Goal: Information Seeking & Learning: Learn about a topic

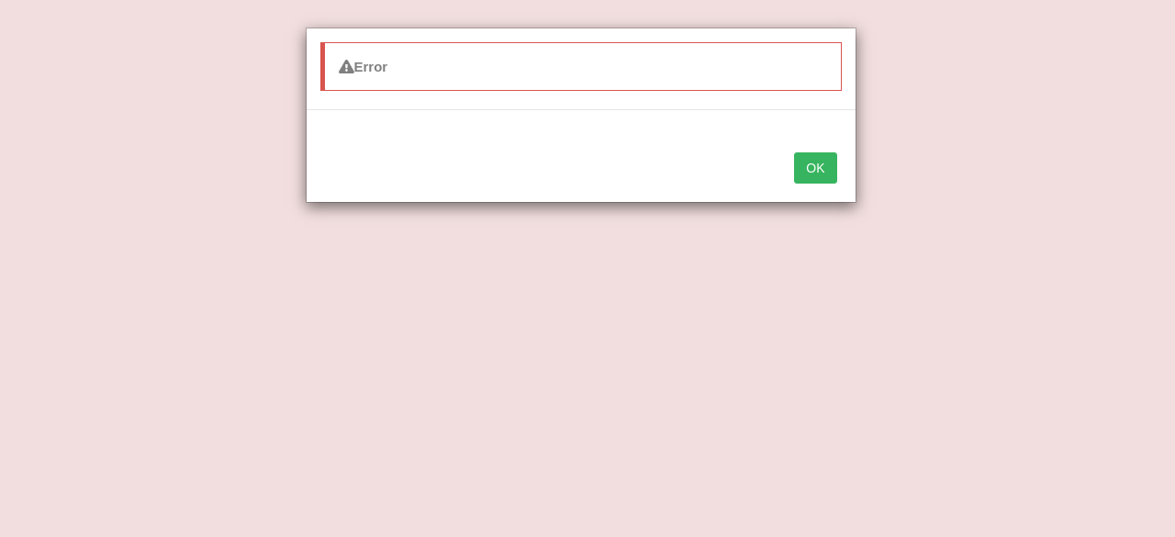
scroll to position [205, 0]
drag, startPoint x: 0, startPoint y: 0, endPoint x: 824, endPoint y: 151, distance: 837.4
click at [824, 152] on button "OK" at bounding box center [815, 167] width 42 height 31
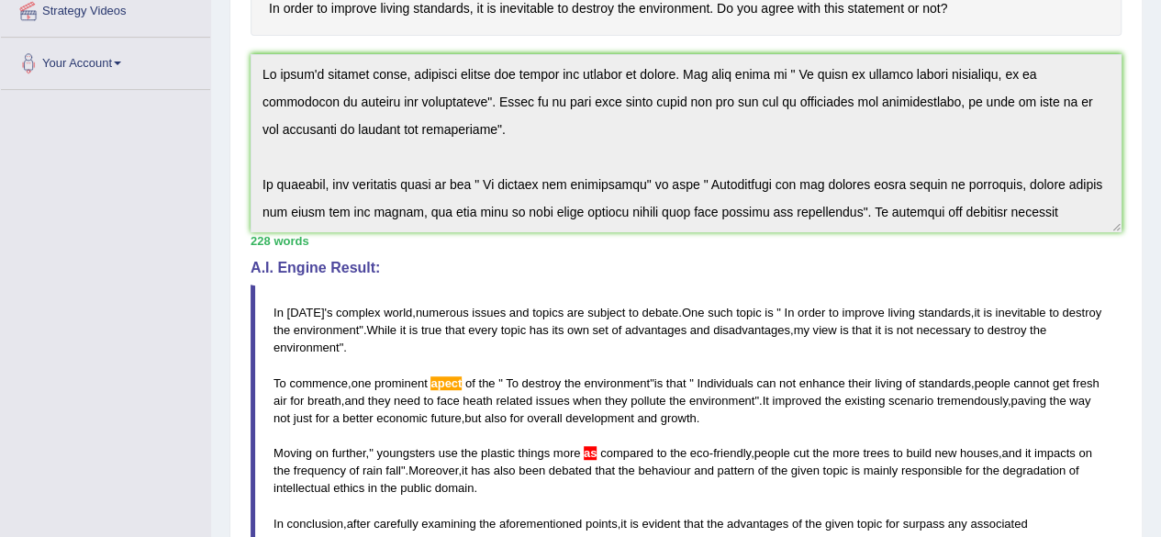
scroll to position [0, 0]
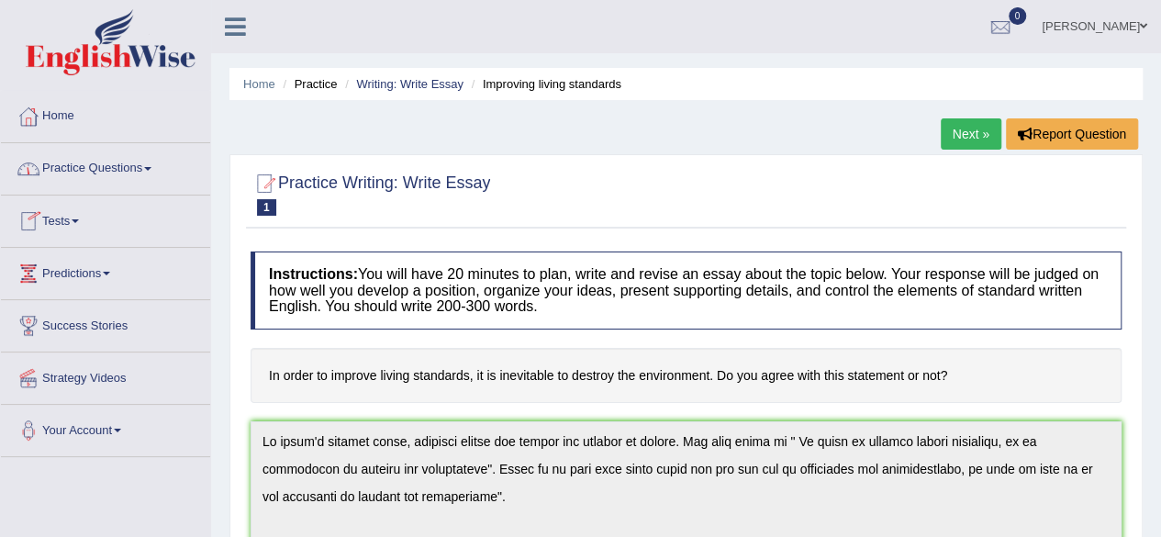
click at [94, 172] on link "Practice Questions" at bounding box center [105, 166] width 209 height 46
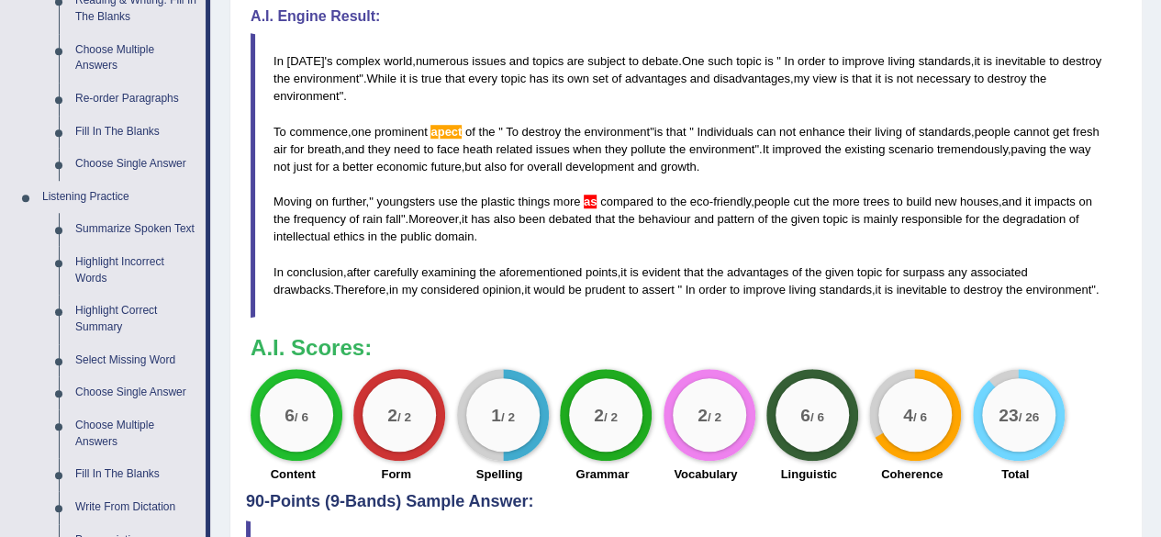
scroll to position [305, 0]
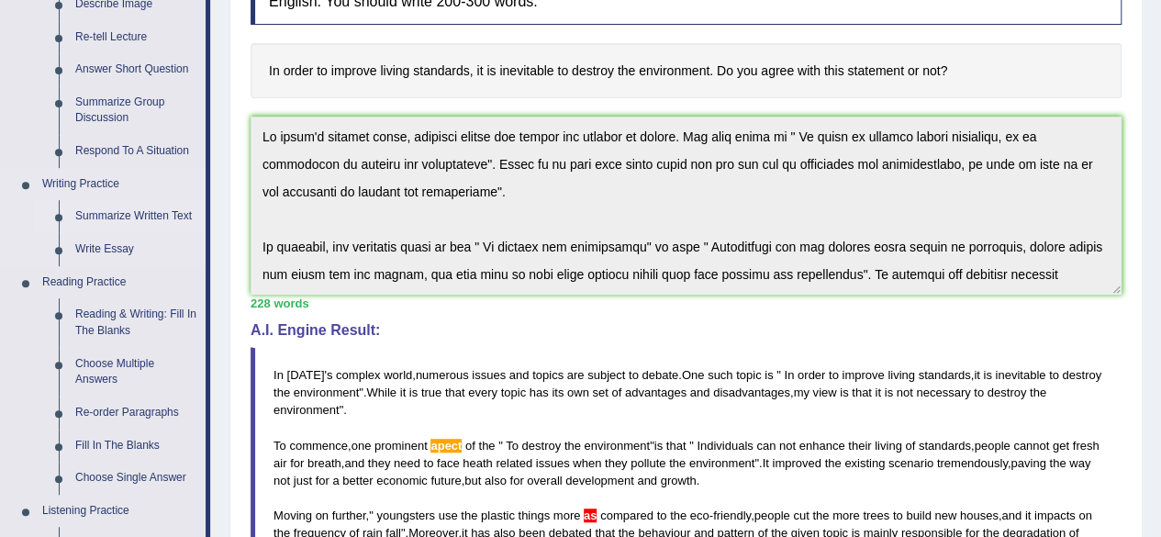
click at [119, 214] on link "Summarize Written Text" at bounding box center [136, 216] width 139 height 33
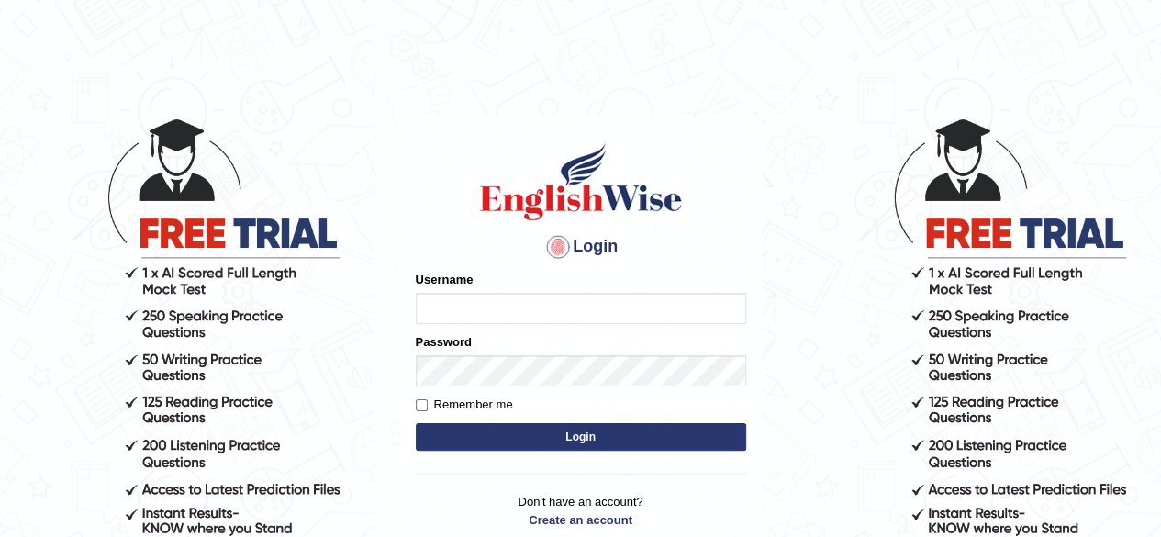
click at [472, 311] on input "Username" at bounding box center [581, 308] width 331 height 31
type input "CKAUR"
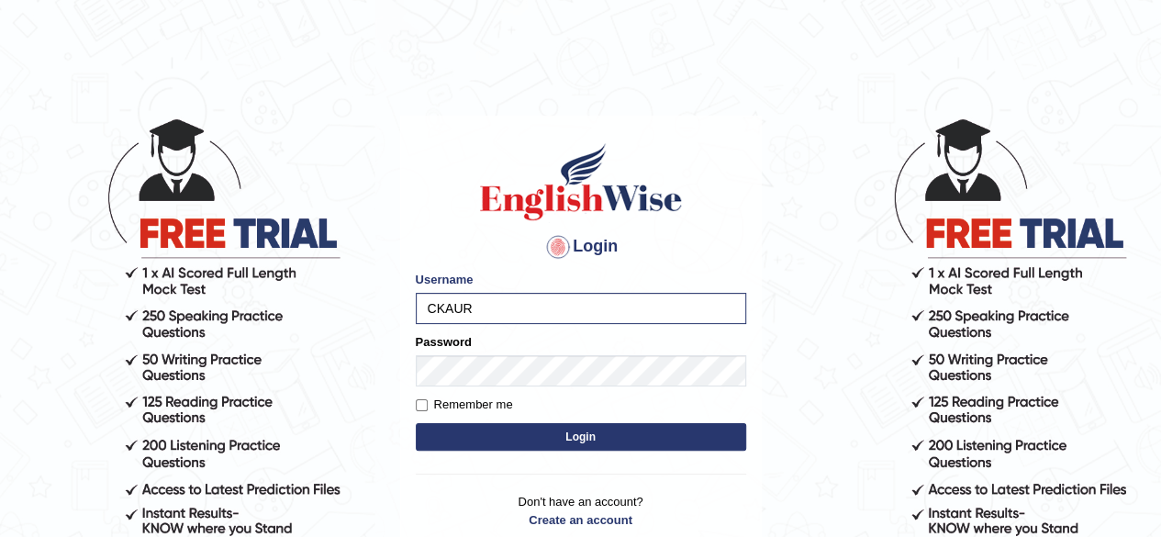
click at [487, 437] on button "Login" at bounding box center [581, 437] width 331 height 28
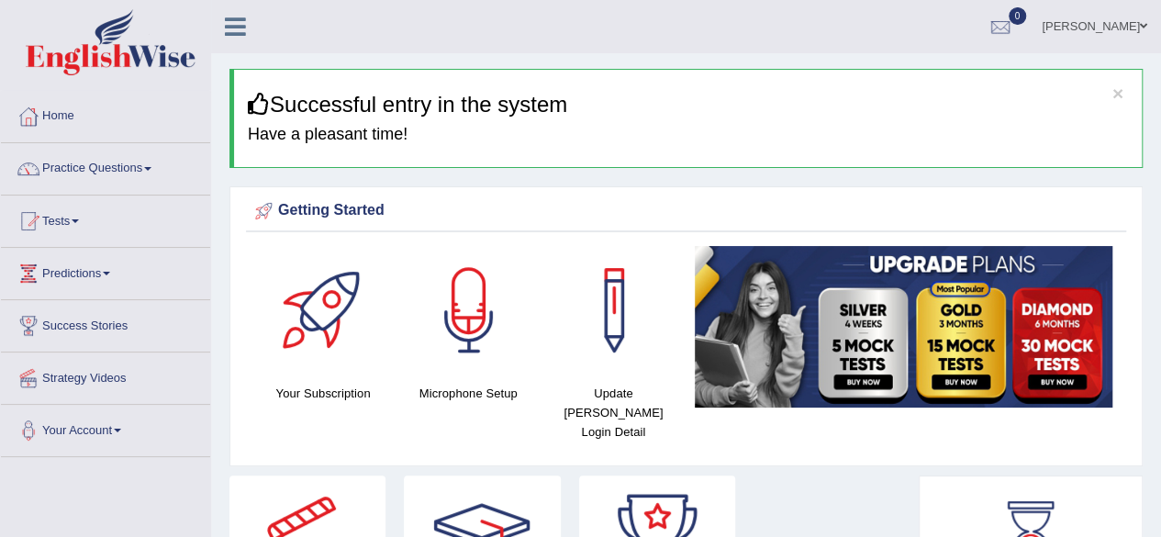
click at [95, 168] on link "Practice Questions" at bounding box center [105, 166] width 209 height 46
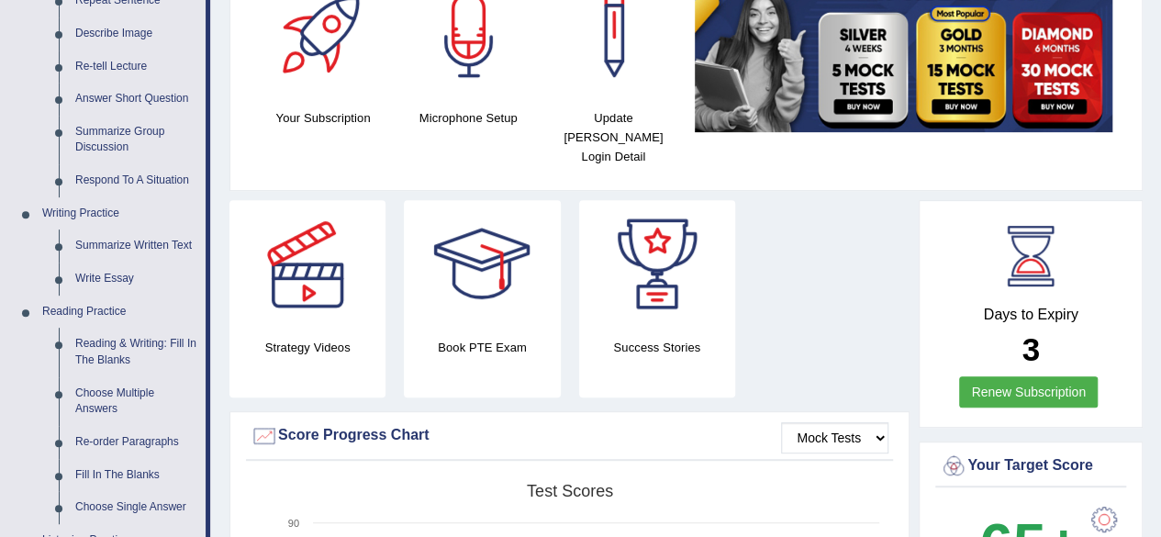
scroll to position [241, 0]
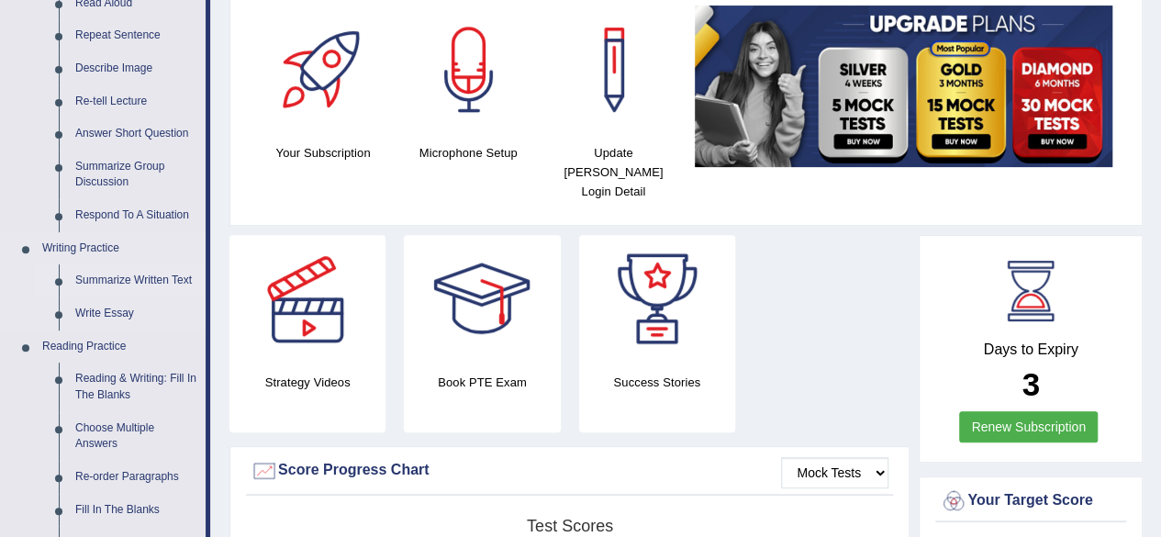
click at [130, 278] on link "Summarize Written Text" at bounding box center [136, 280] width 139 height 33
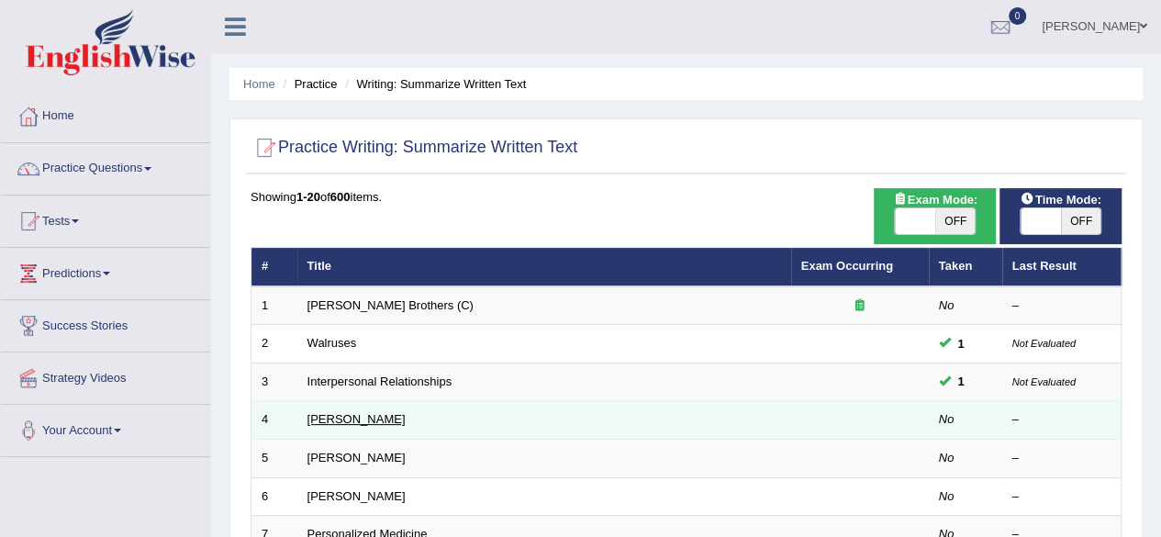
click at [376, 412] on link "Rosalid Franklin" at bounding box center [357, 419] width 98 height 14
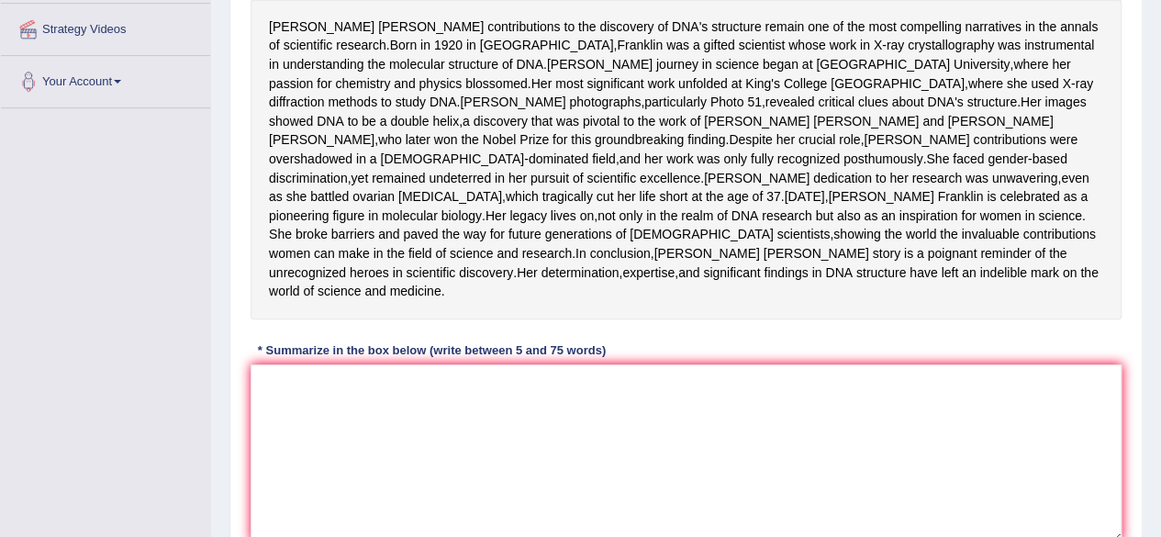
scroll to position [351, 0]
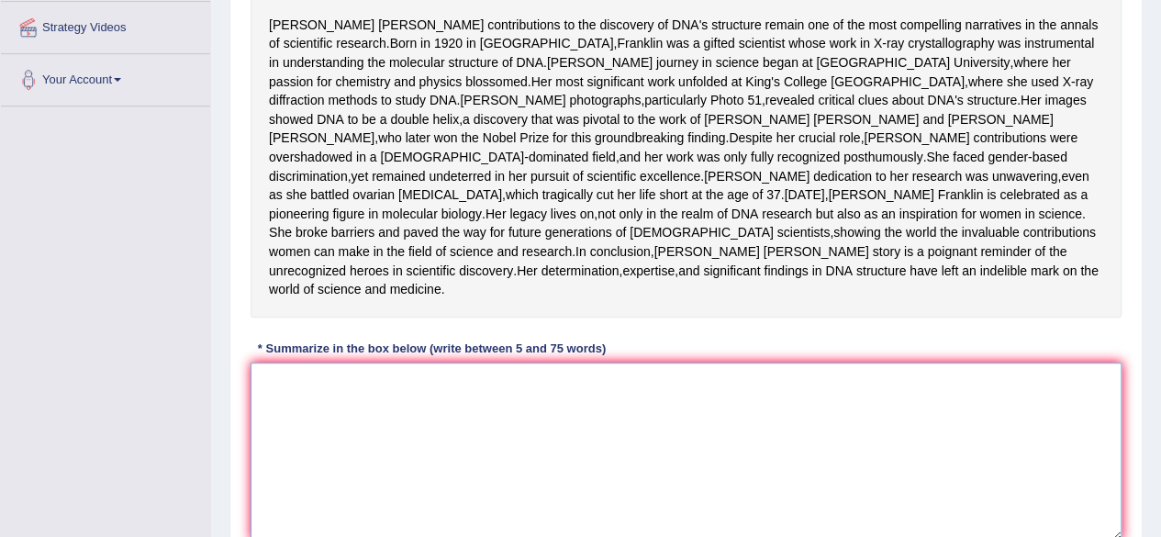
click at [292, 462] on textarea at bounding box center [686, 452] width 871 height 178
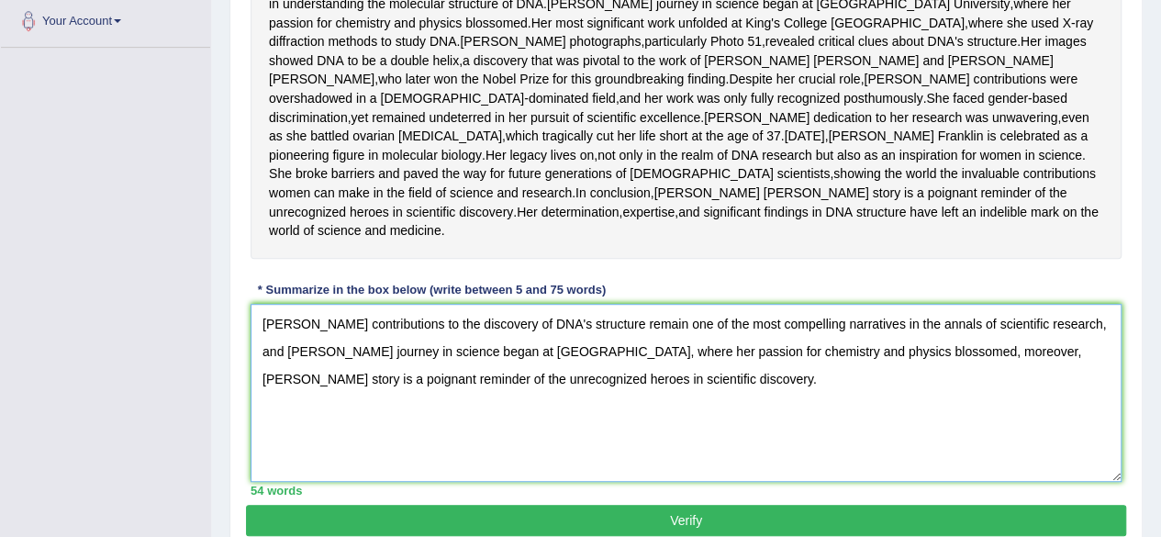
scroll to position [415, 0]
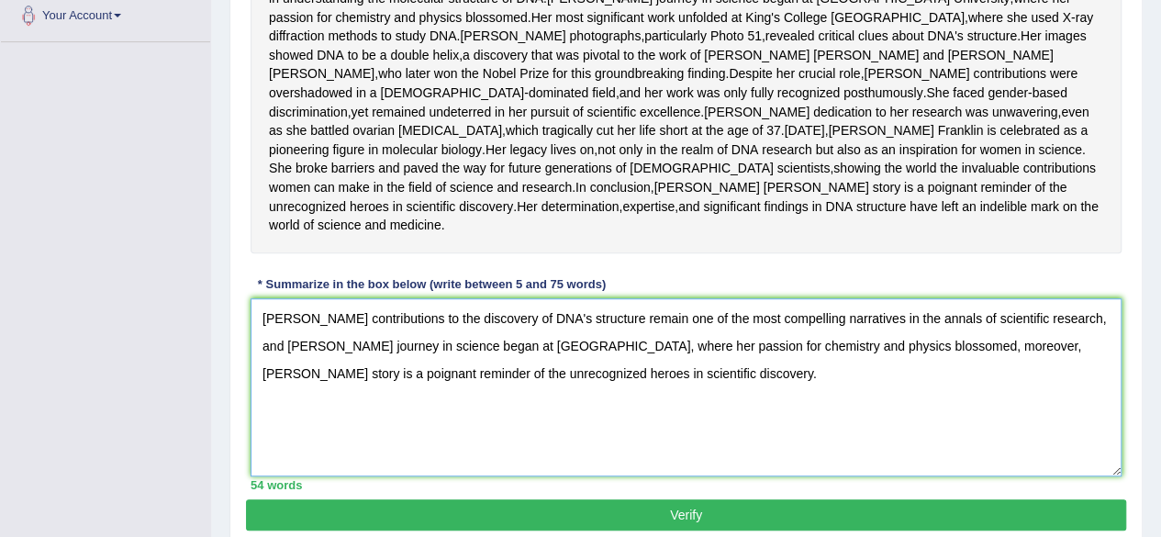
click at [1018, 420] on textarea "Rosalind Franklin's contributions to the discovery of DNA's structure remain on…" at bounding box center [686, 387] width 871 height 178
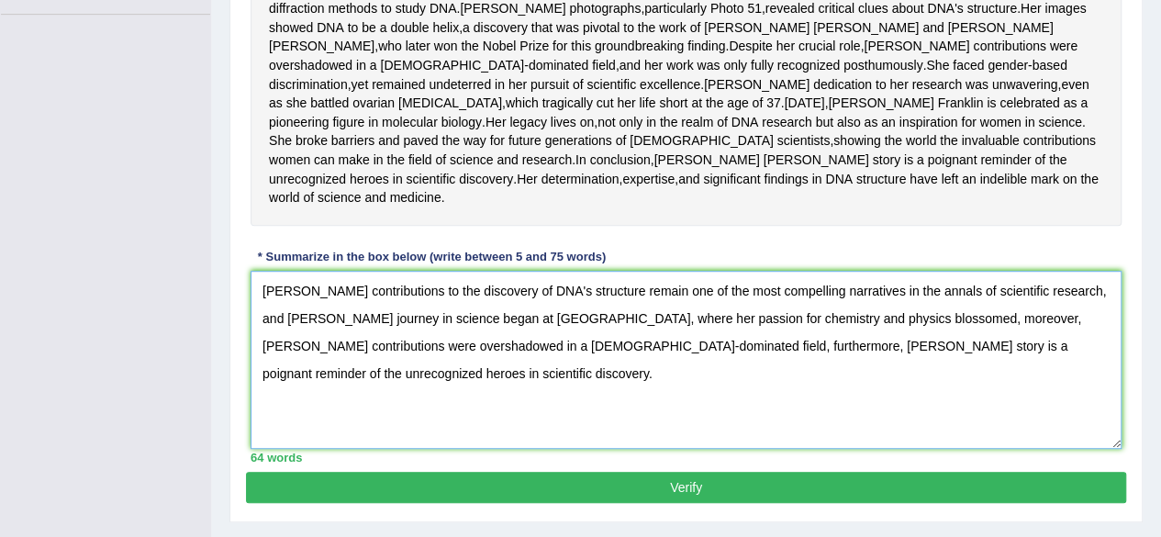
scroll to position [560, 0]
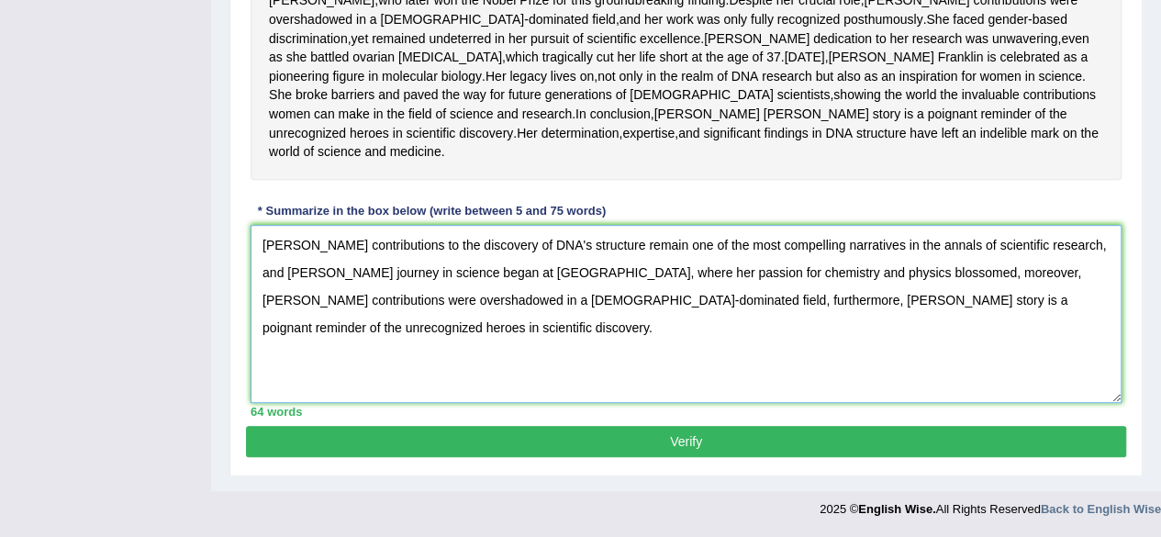
type textarea "Rosalind Franklin's contributions to the discovery of DNA's structure remain on…"
click at [674, 440] on button "Verify" at bounding box center [686, 441] width 880 height 31
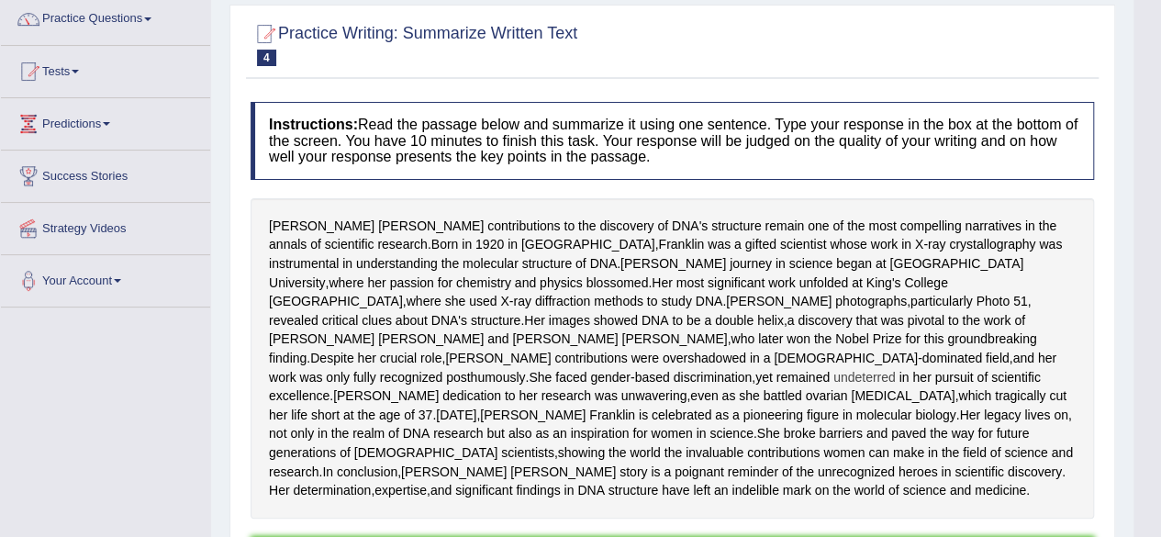
scroll to position [0, 0]
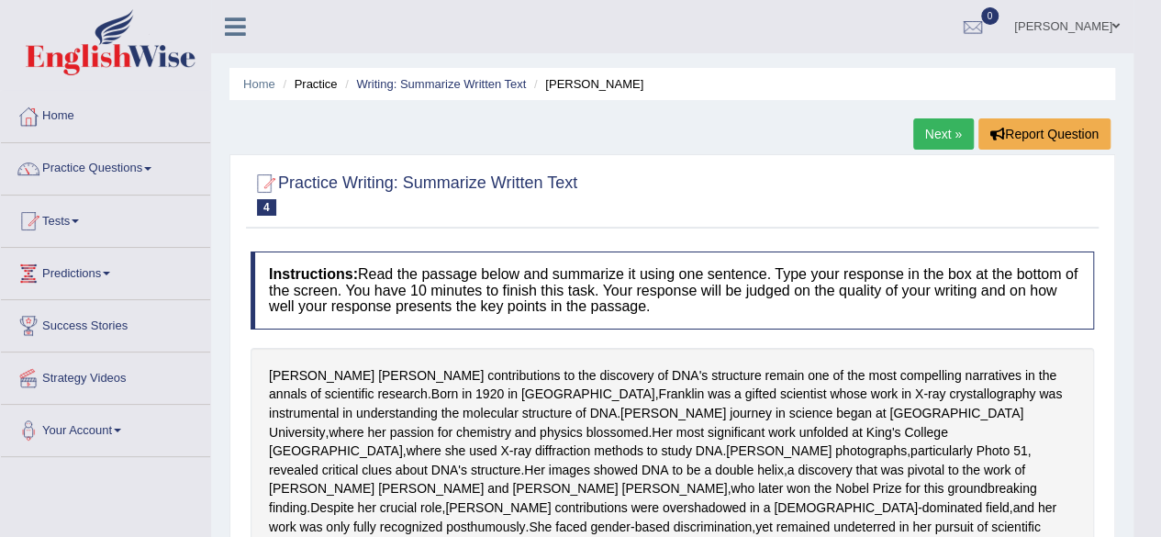
click at [62, 222] on link "Tests" at bounding box center [105, 219] width 209 height 46
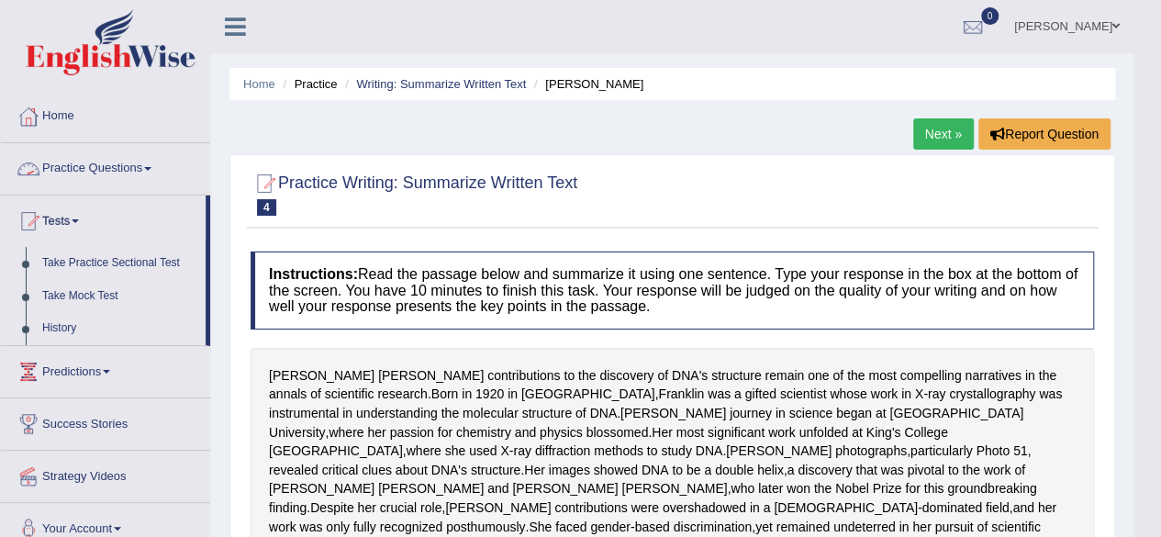
click at [117, 166] on link "Practice Questions" at bounding box center [105, 166] width 209 height 46
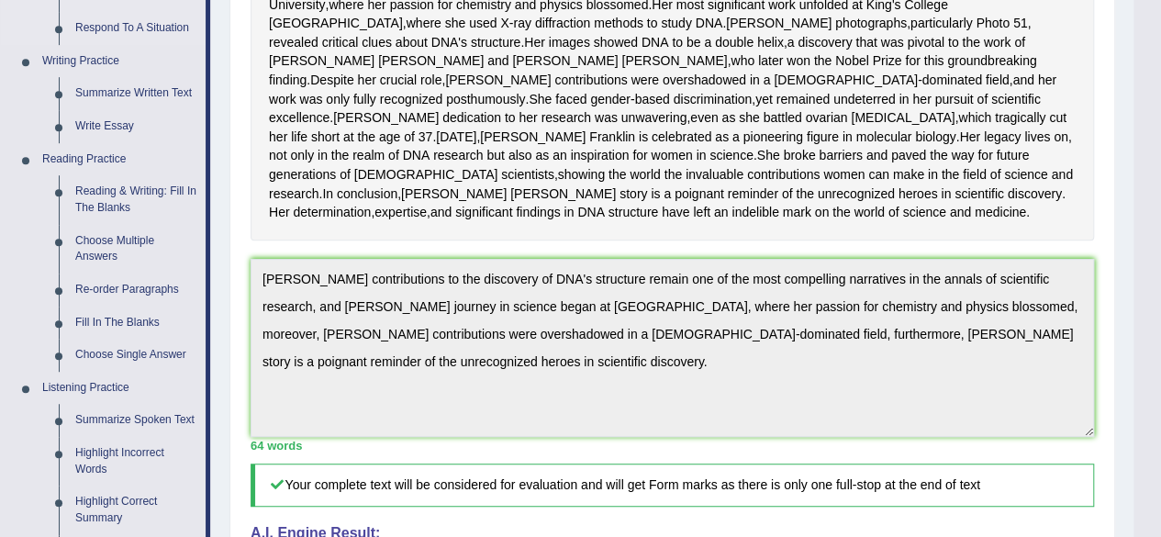
scroll to position [443, 0]
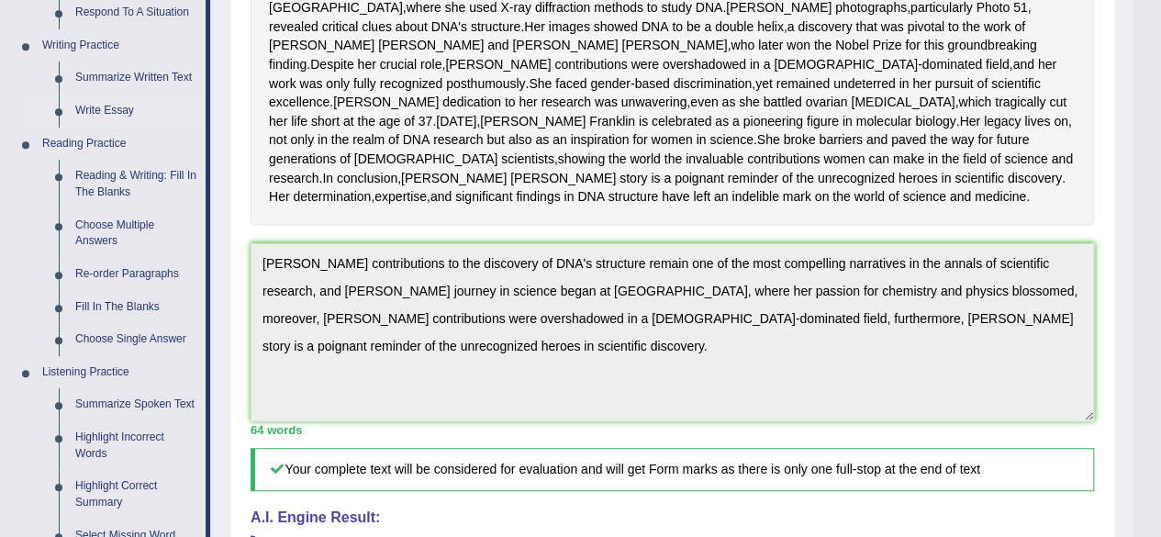
click at [104, 107] on link "Write Essay" at bounding box center [136, 111] width 139 height 33
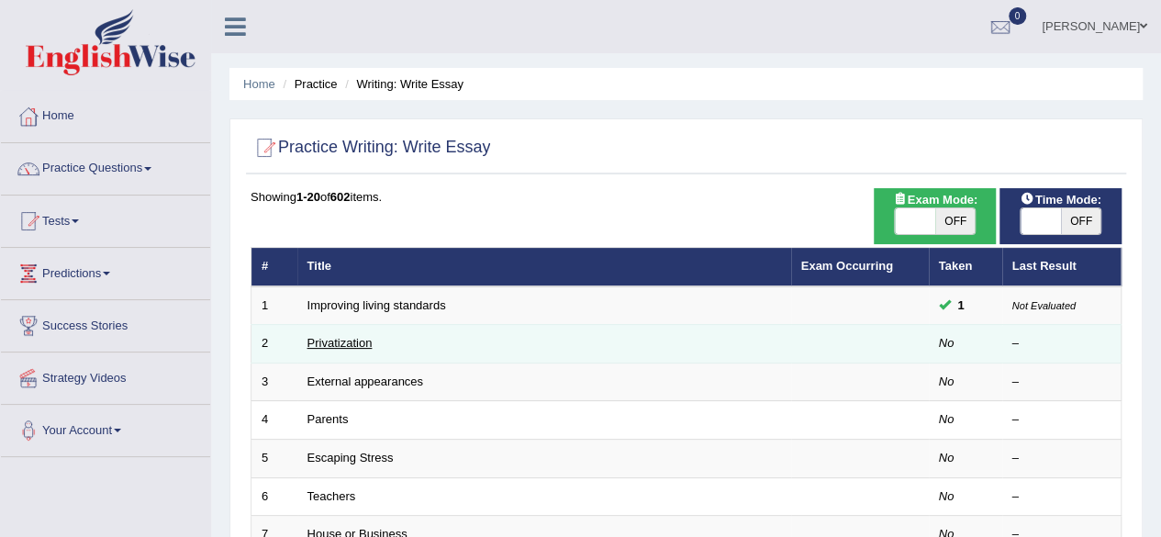
click at [343, 344] on link "Privatization" at bounding box center [340, 343] width 65 height 14
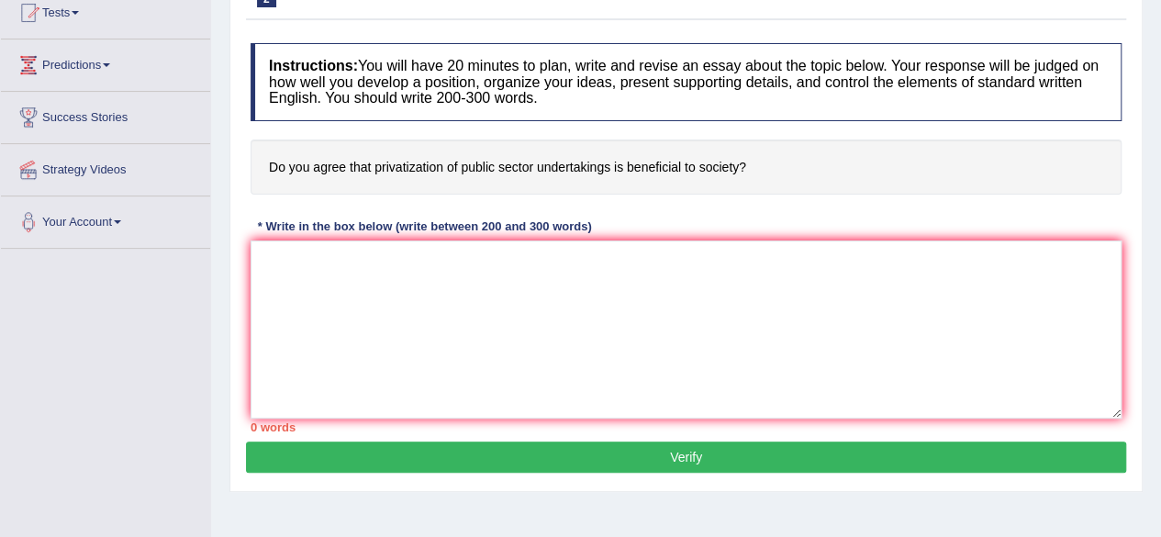
scroll to position [219, 0]
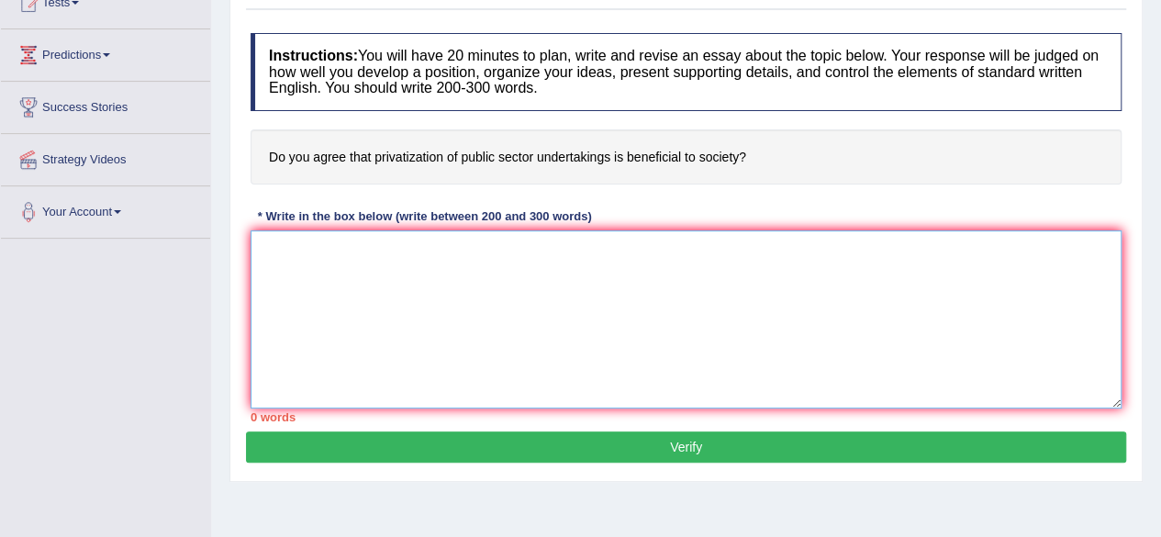
click at [336, 265] on textarea at bounding box center [686, 319] width 871 height 178
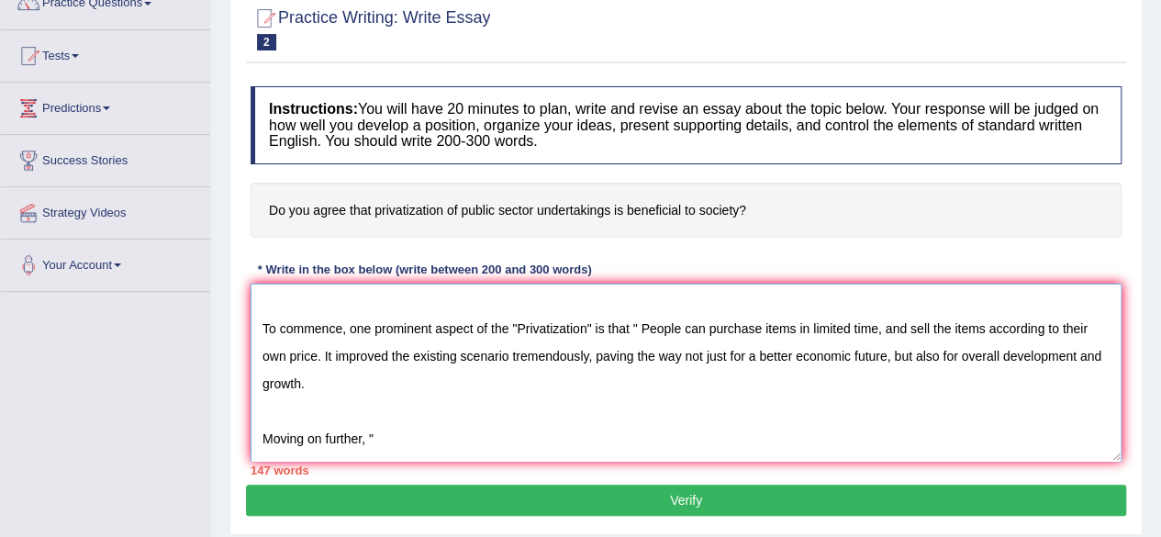
scroll to position [73, 0]
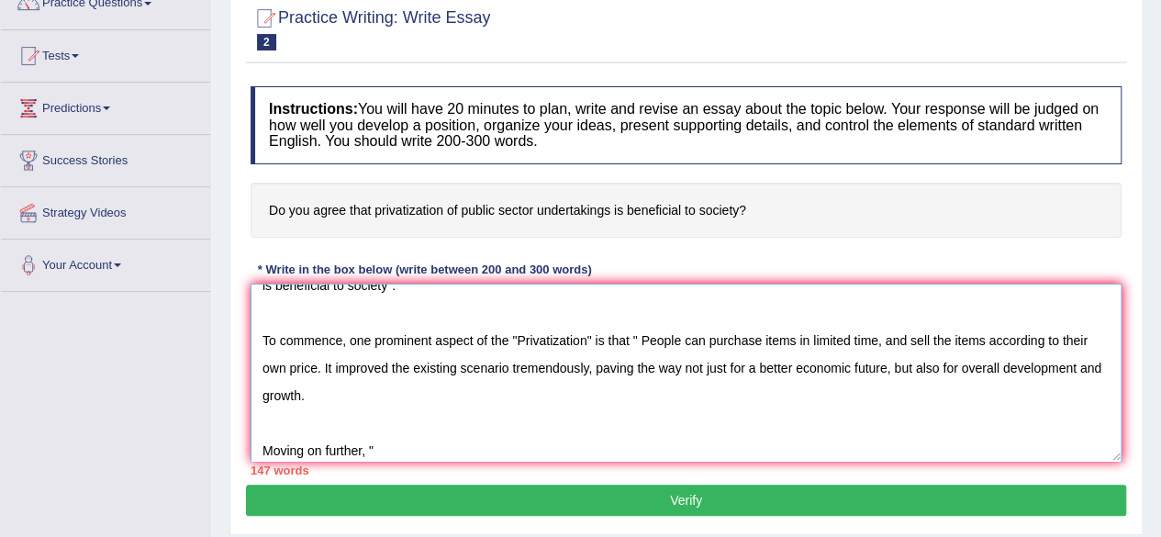
click at [316, 363] on textarea "In today's complex world, numerous issues and topics are subject to debate. One…" at bounding box center [686, 373] width 871 height 178
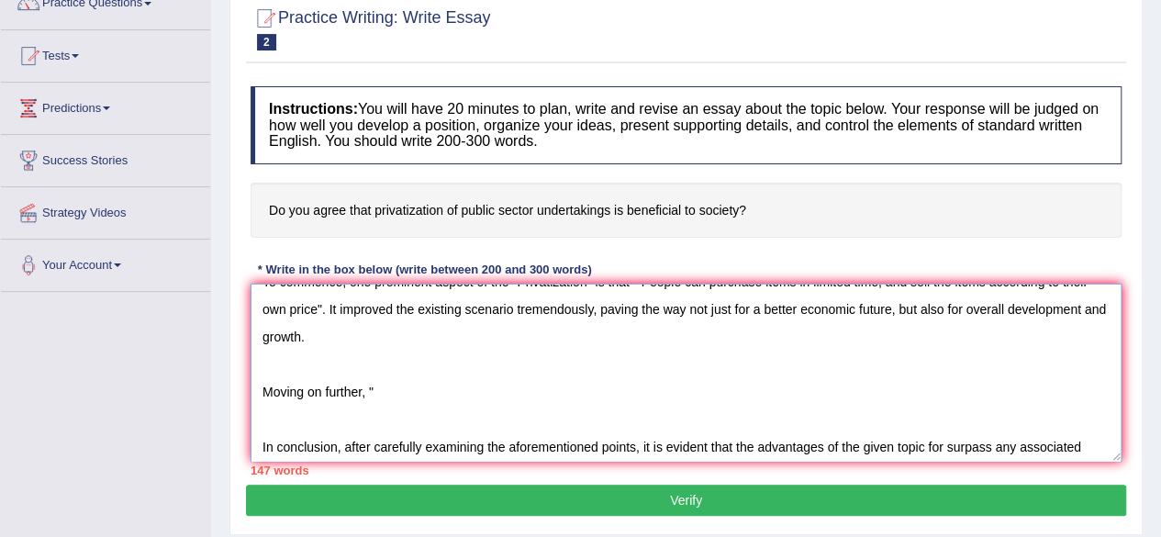
scroll to position [165, 0]
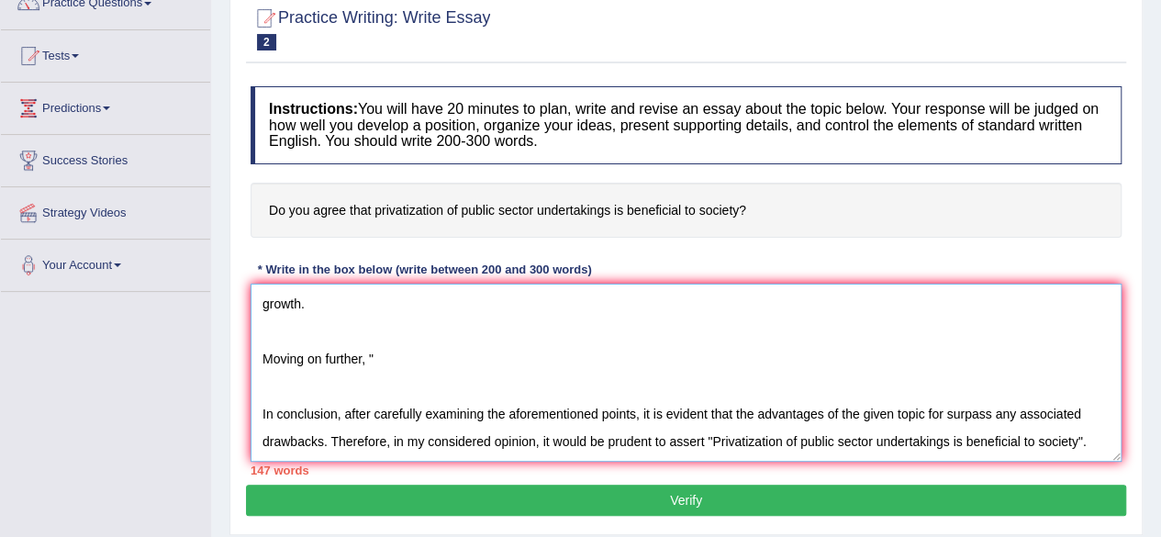
drag, startPoint x: 385, startPoint y: 353, endPoint x: 376, endPoint y: 366, distance: 16.1
click at [376, 366] on textarea "In today's complex world, numerous issues and topics are subject to debate. One…" at bounding box center [686, 373] width 871 height 178
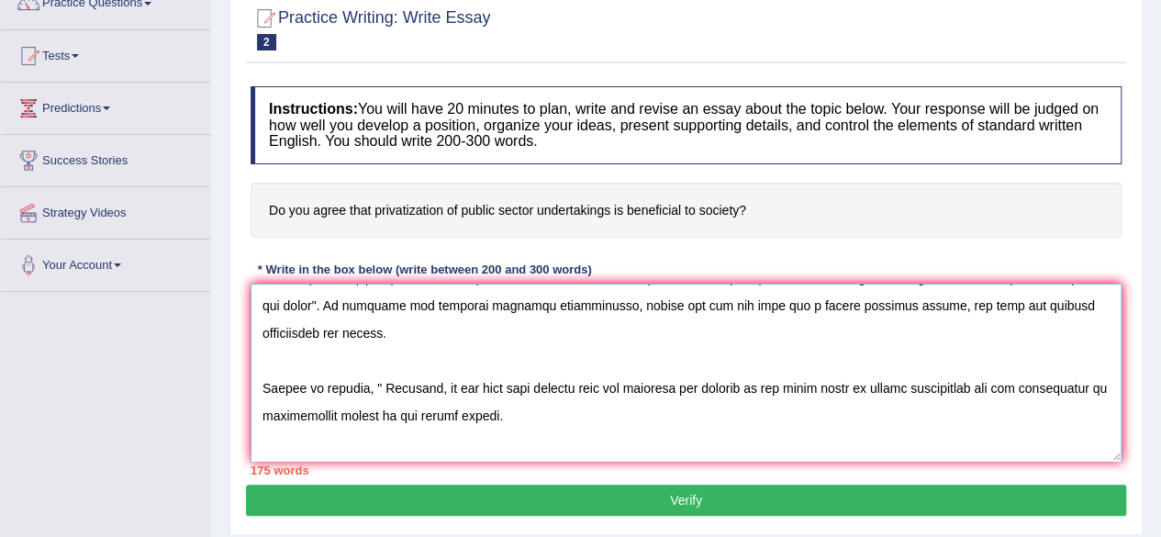
scroll to position [135, 0]
click at [375, 385] on textarea at bounding box center [686, 373] width 871 height 178
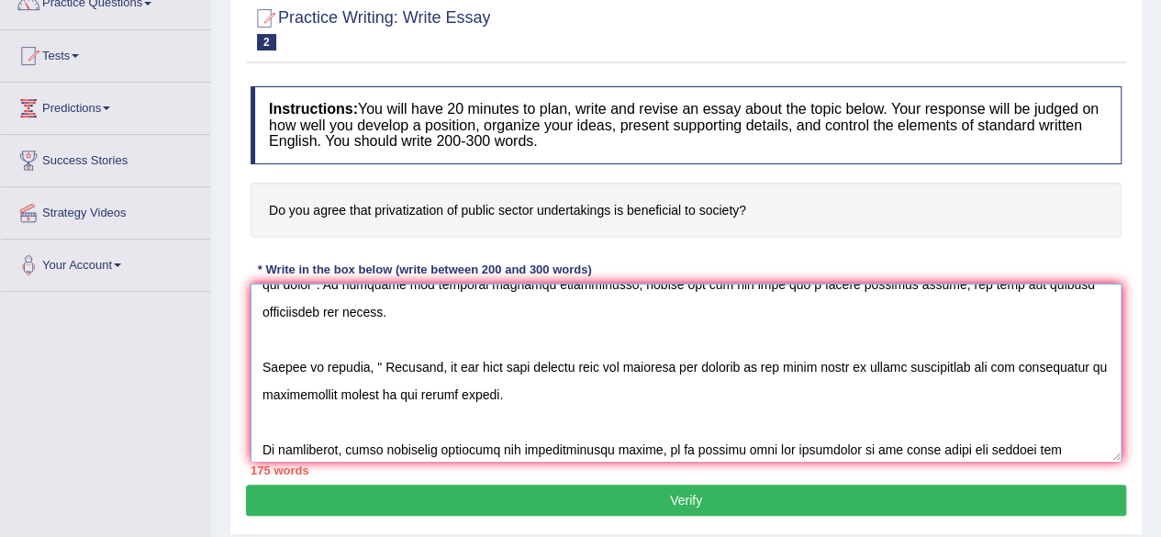
scroll to position [158, 0]
click at [435, 364] on textarea at bounding box center [686, 373] width 871 height 178
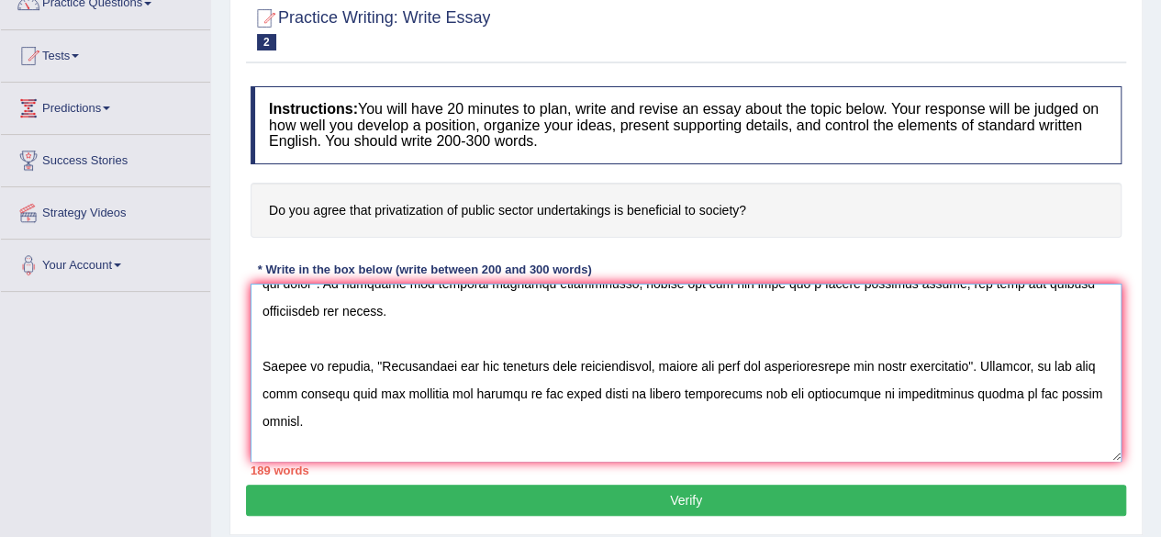
click at [754, 364] on textarea at bounding box center [686, 373] width 871 height 178
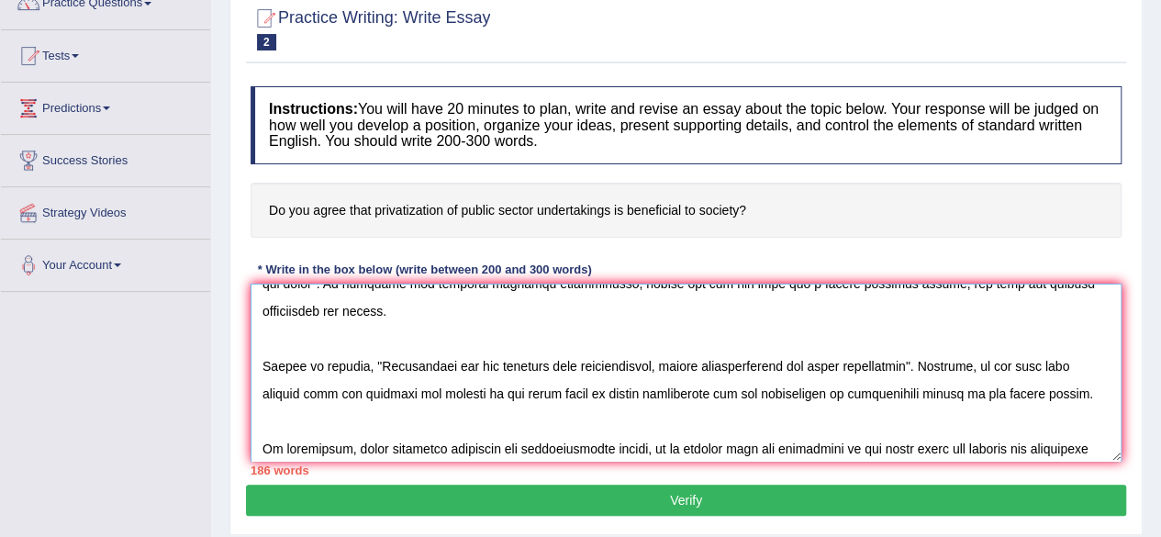
click at [762, 361] on textarea at bounding box center [686, 373] width 871 height 178
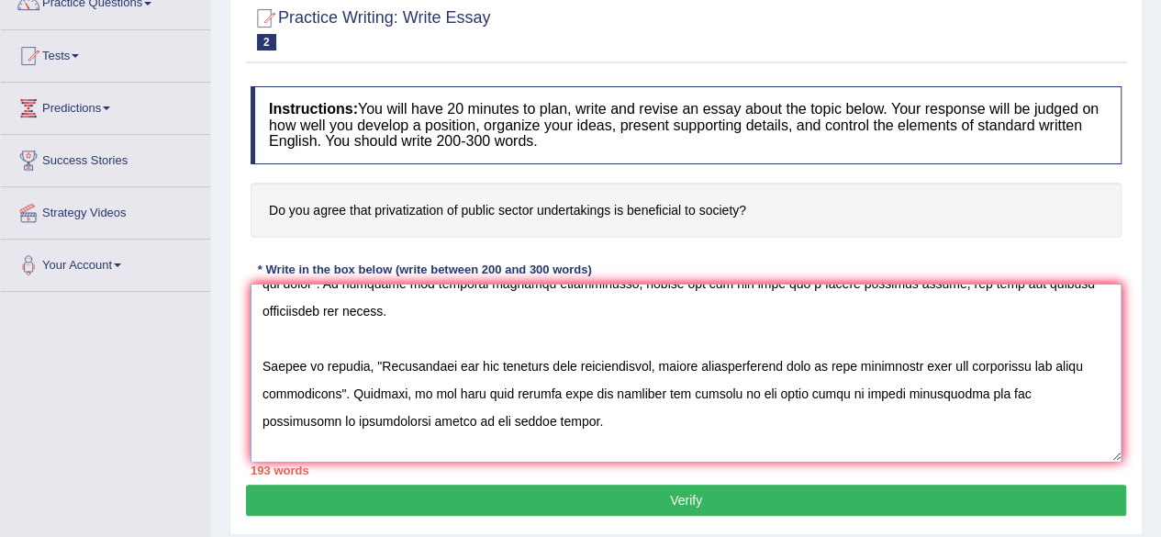
click at [673, 364] on textarea at bounding box center [686, 373] width 871 height 178
click at [1023, 363] on textarea at bounding box center [686, 373] width 871 height 178
click at [263, 391] on textarea at bounding box center [686, 373] width 871 height 178
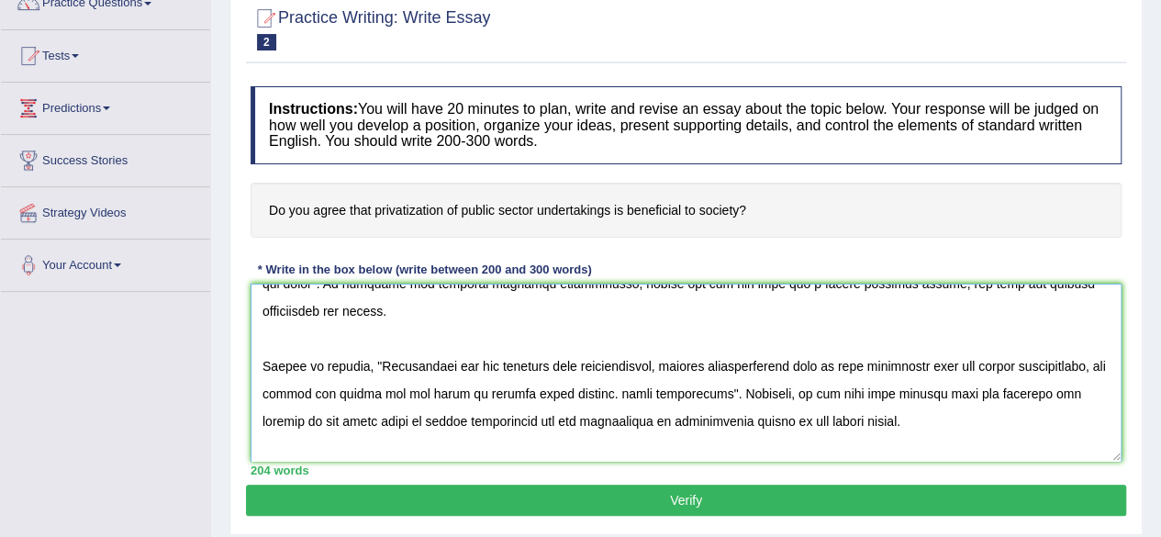
click at [700, 390] on textarea at bounding box center [686, 373] width 871 height 178
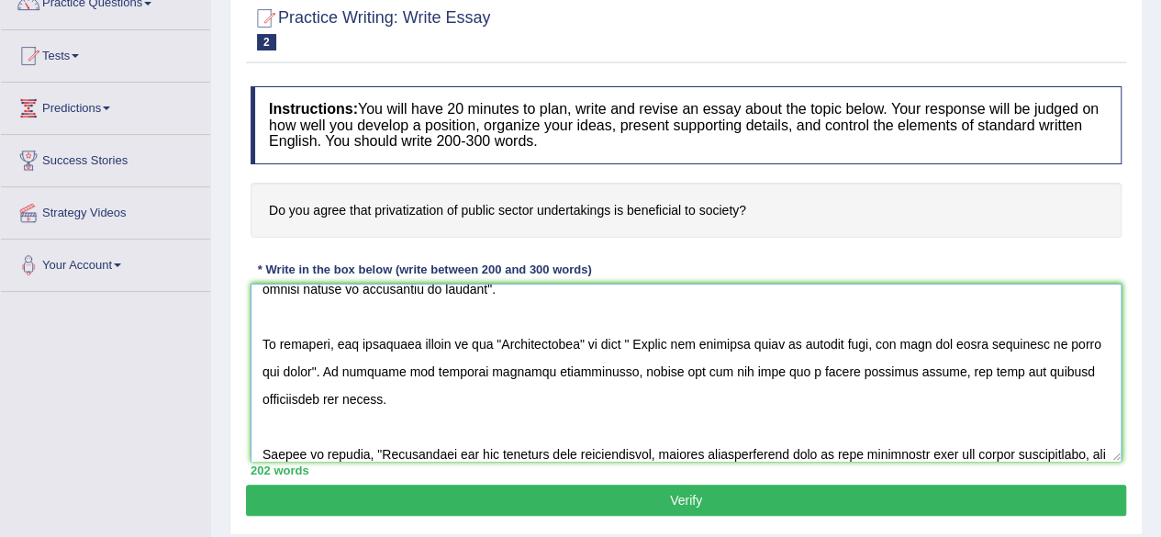
scroll to position [92, 0]
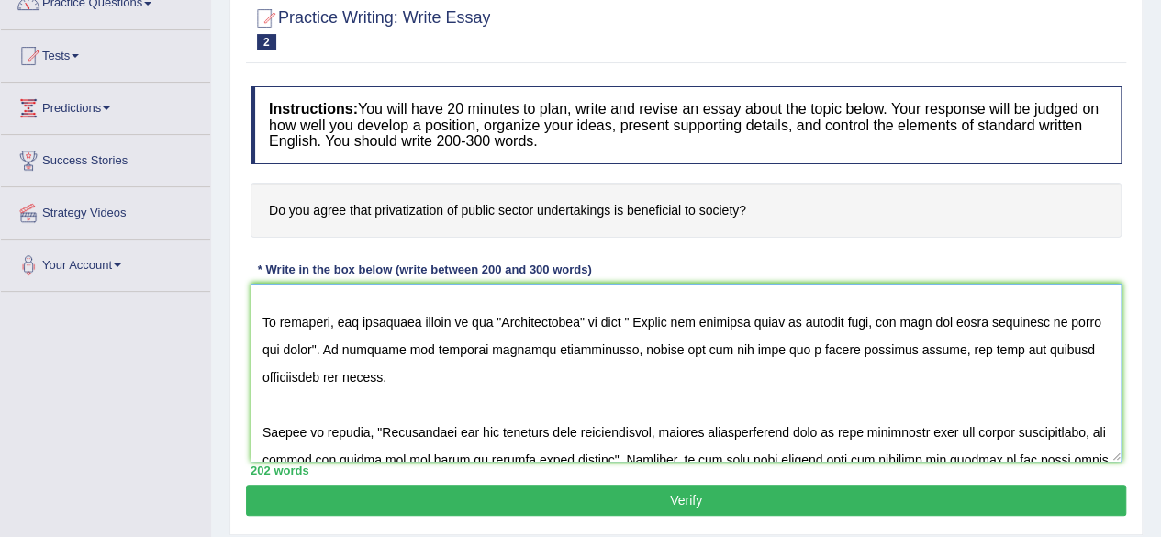
click at [314, 345] on textarea at bounding box center [686, 373] width 871 height 178
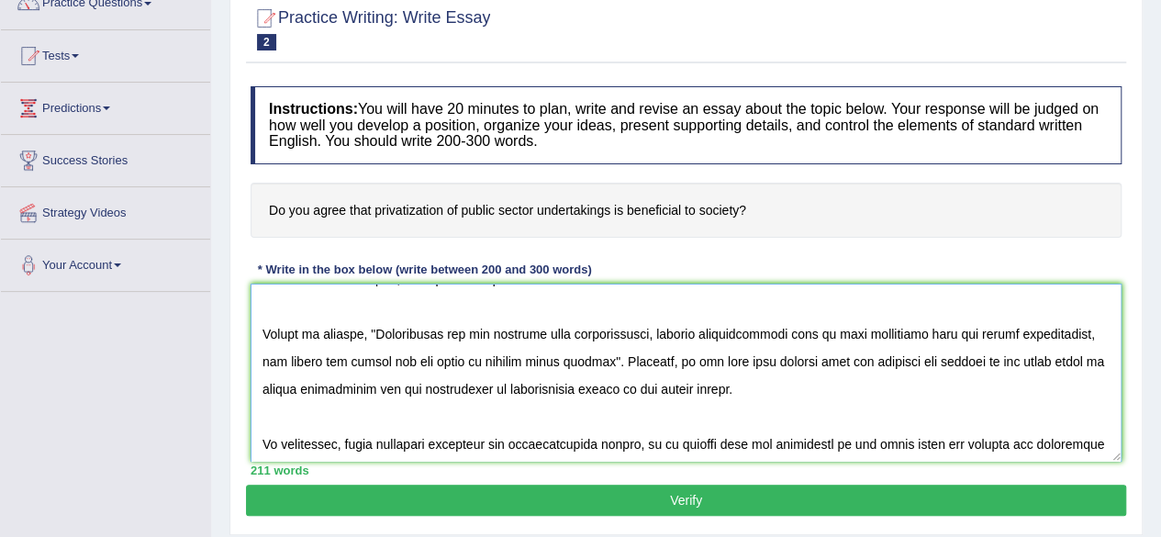
scroll to position [220, 0]
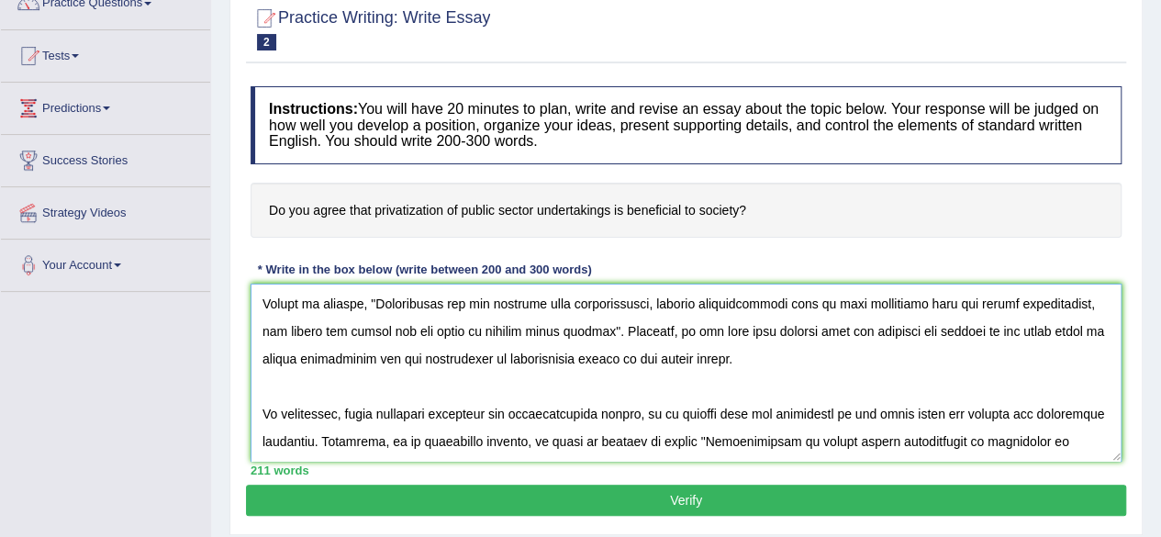
click at [590, 328] on textarea at bounding box center [686, 373] width 871 height 178
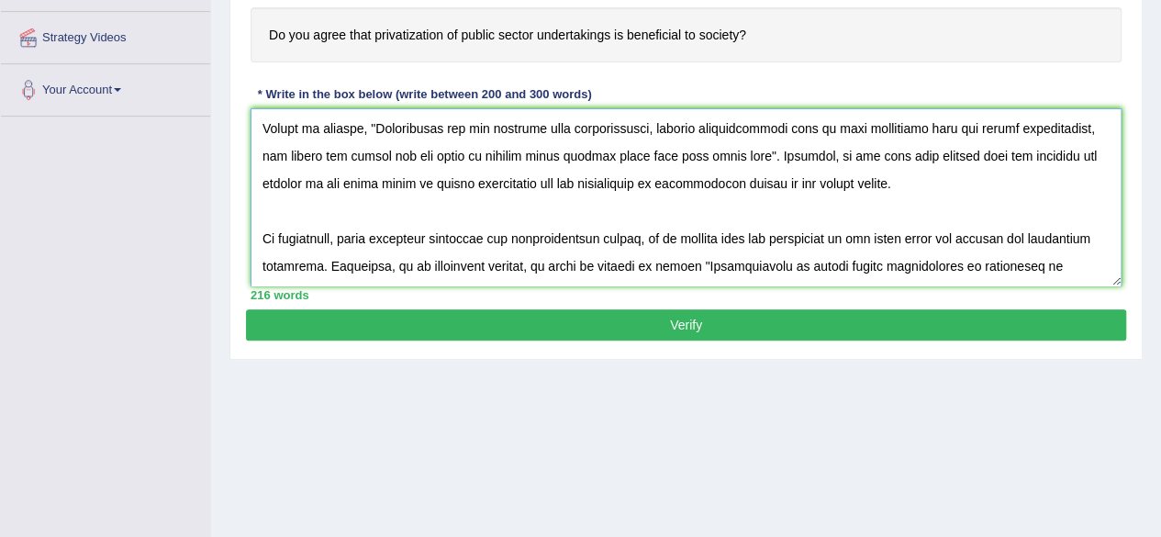
scroll to position [342, 0]
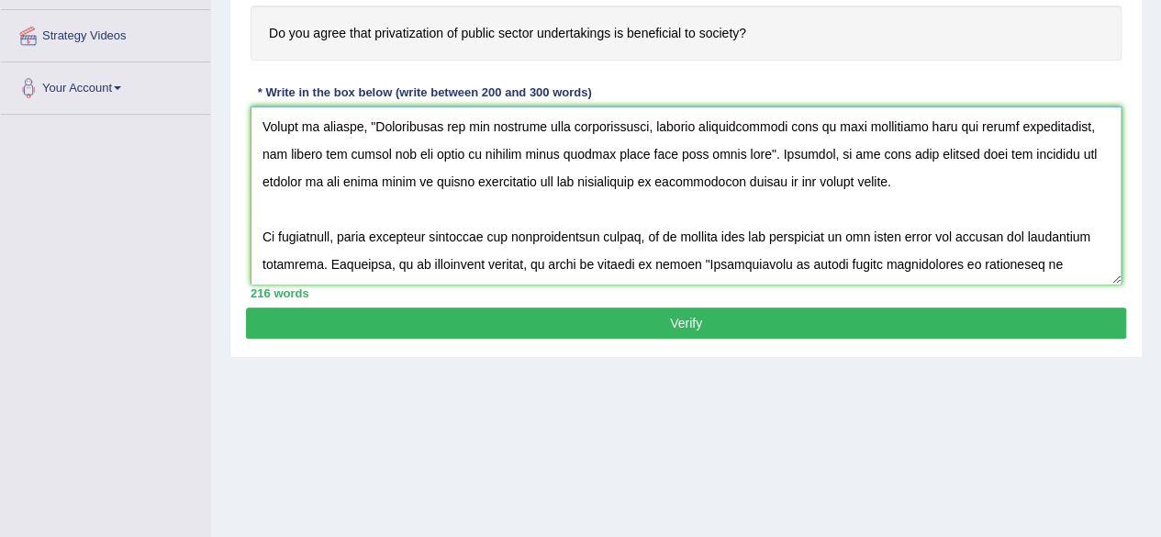
type textarea "In today's complex world, numerous issues and topics are subject to debate. One…"
click at [693, 319] on button "Verify" at bounding box center [686, 323] width 880 height 31
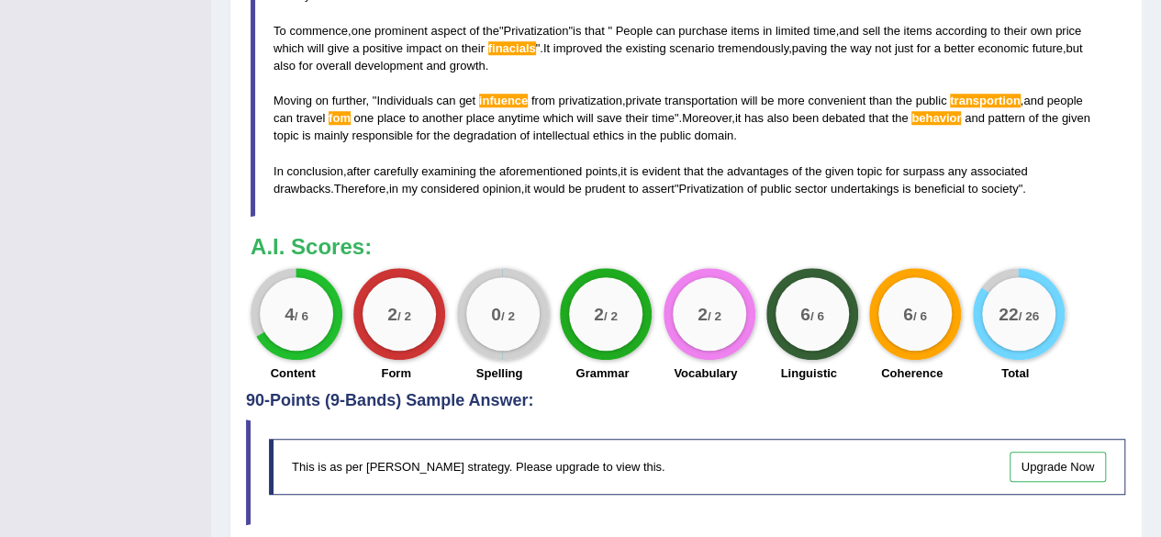
scroll to position [705, 0]
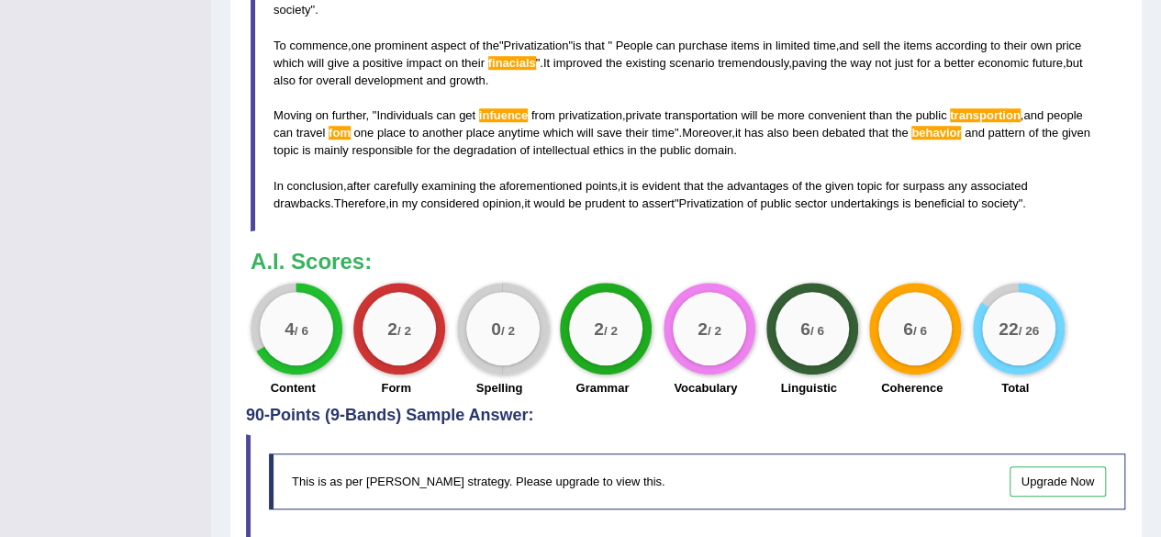
click at [401, 485] on div "This is as per English Wise's strategy. Please upgrade to view this. Upgrade Now" at bounding box center [697, 482] width 857 height 56
click at [1045, 471] on link "Upgrade Now" at bounding box center [1058, 481] width 97 height 30
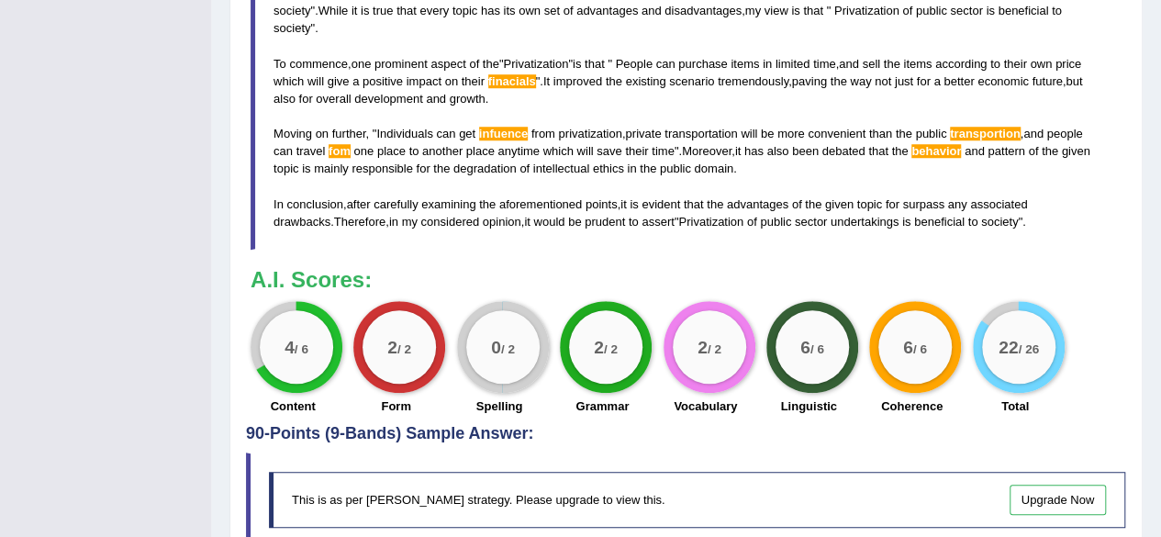
scroll to position [689, 0]
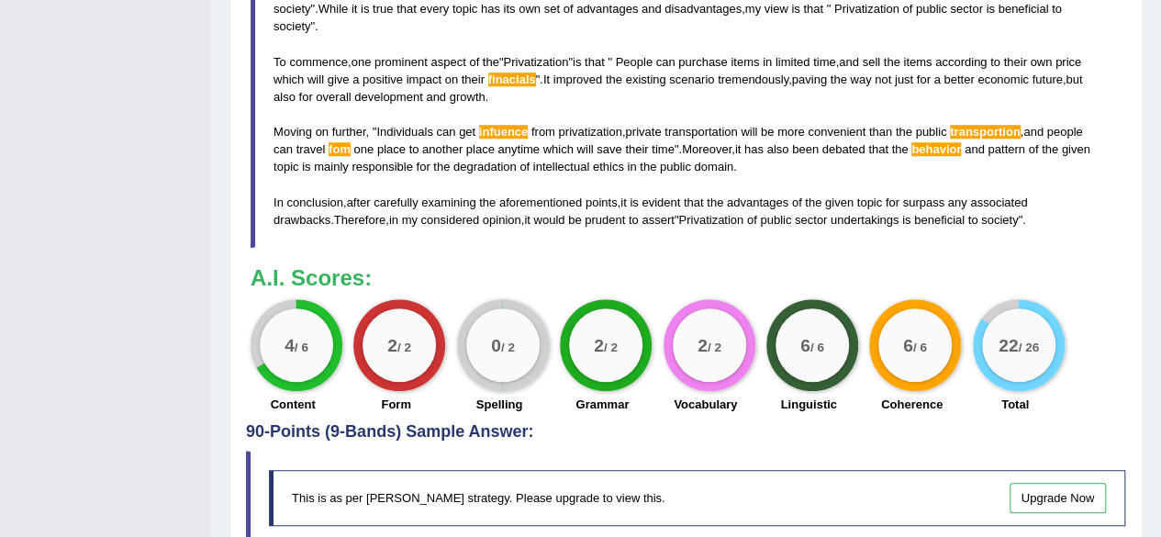
click at [514, 73] on span "finacials" at bounding box center [512, 80] width 48 height 14
drag, startPoint x: 514, startPoint y: 73, endPoint x: 512, endPoint y: 60, distance: 13.0
click at [512, 60] on blockquote "In today ' s complex world , numerous issues and topics are subject to debate .…" at bounding box center [686, 105] width 871 height 285
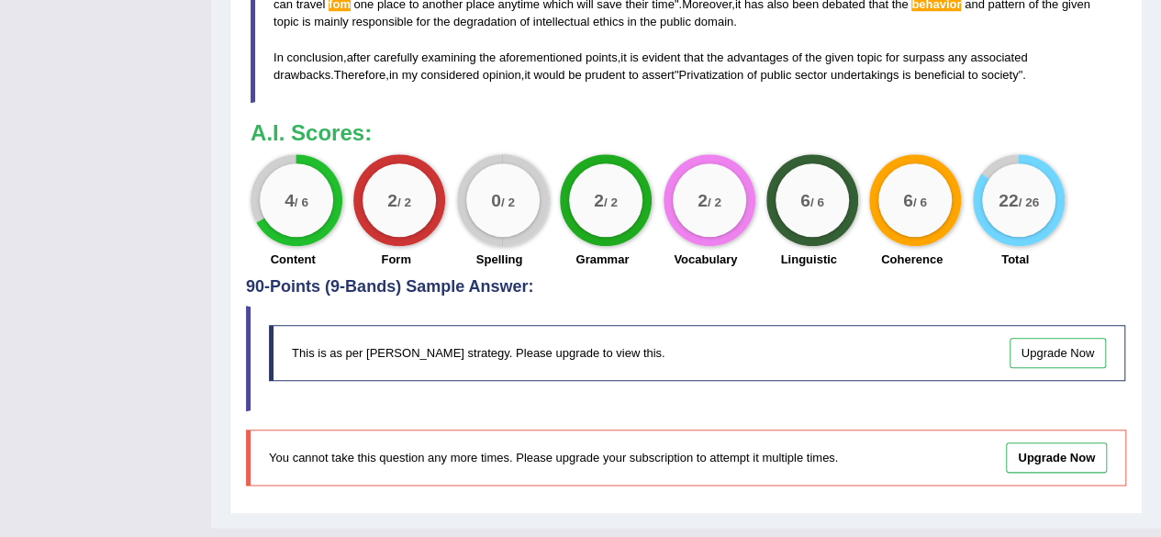
scroll to position [865, 0]
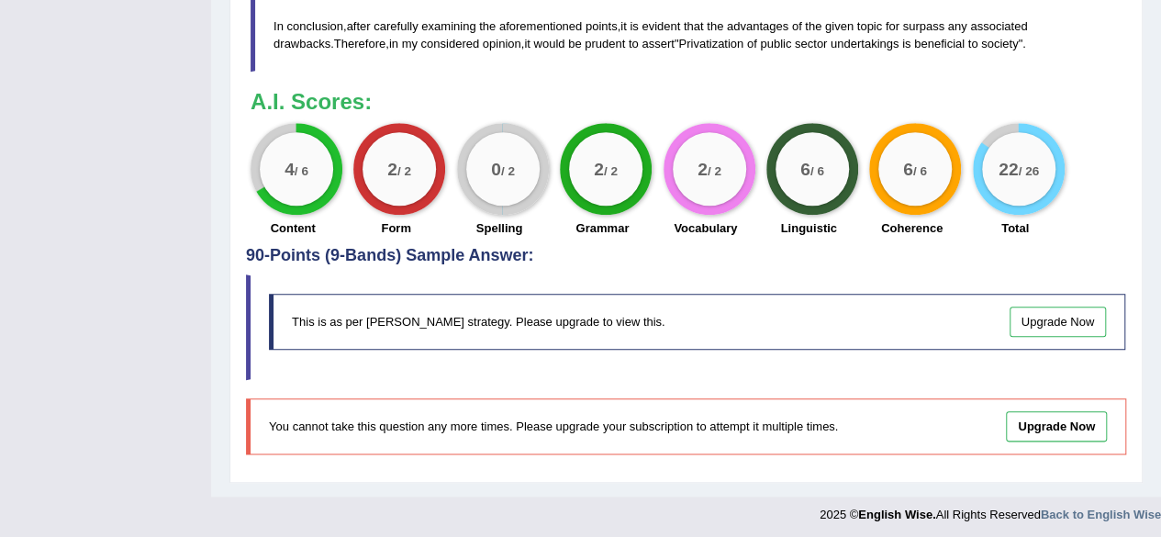
click at [1072, 317] on link "Upgrade Now" at bounding box center [1058, 322] width 97 height 30
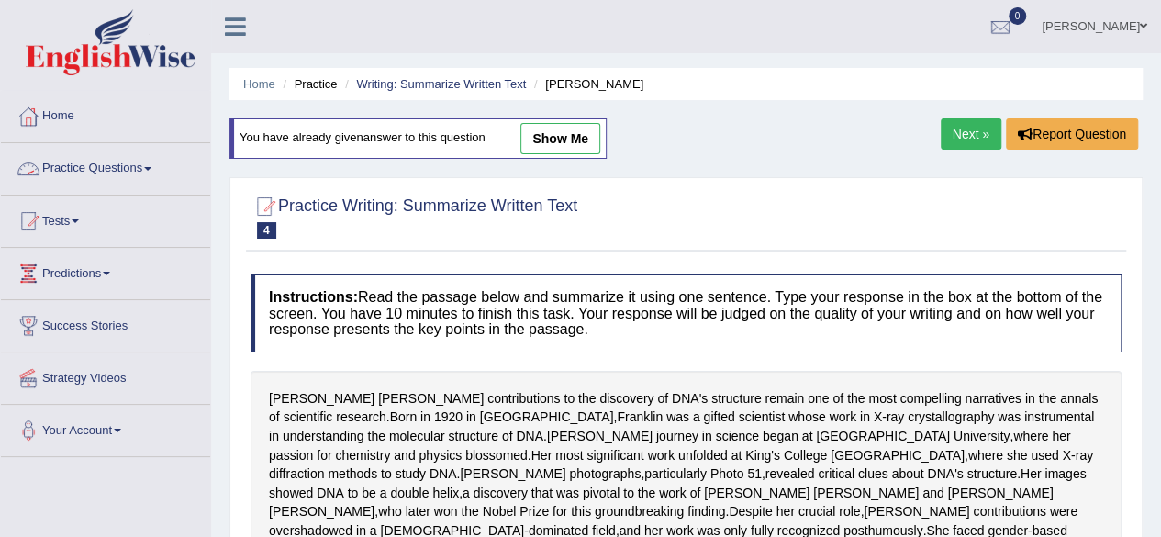
click at [115, 163] on link "Practice Questions" at bounding box center [105, 166] width 209 height 46
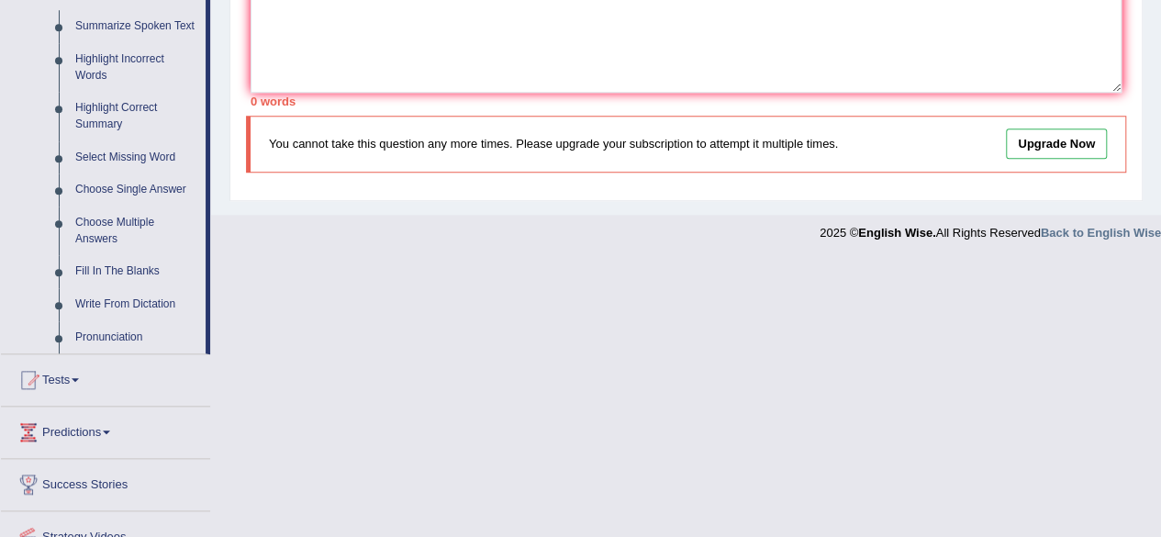
scroll to position [823, 0]
